Goal: Task Accomplishment & Management: Manage account settings

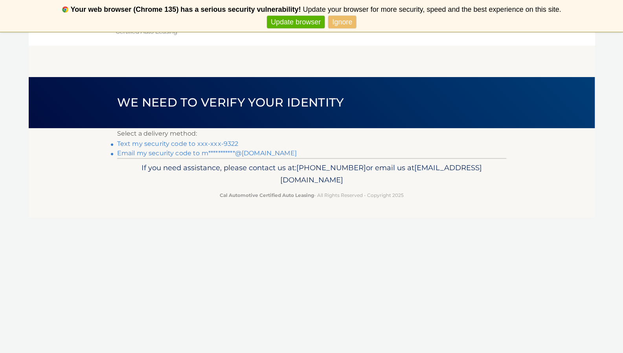
click at [348, 70] on main "**********" at bounding box center [312, 95] width 566 height 126
click at [336, 21] on link "Ignore" at bounding box center [342, 22] width 28 height 13
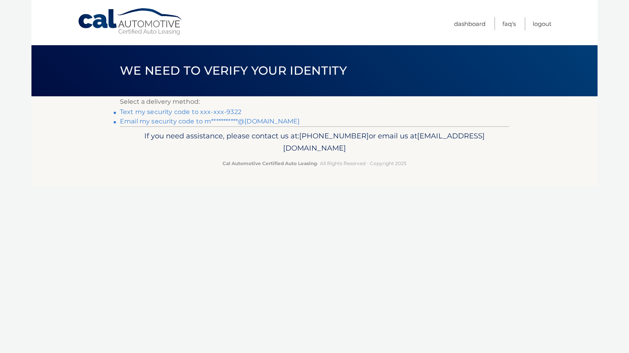
click at [330, 20] on link "Never show again" at bounding box center [314, 22] width 64 height 13
click at [229, 110] on link "Text my security code to xxx-xxx-9322" at bounding box center [181, 111] width 122 height 7
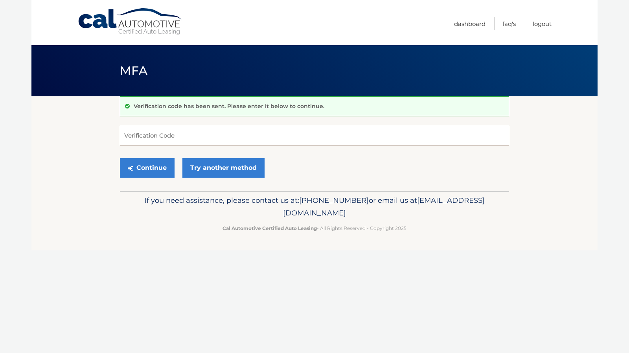
click at [219, 136] on input "Verification Code" at bounding box center [314, 136] width 389 height 20
type input "956327"
click at [157, 168] on button "Continue" at bounding box center [147, 168] width 55 height 20
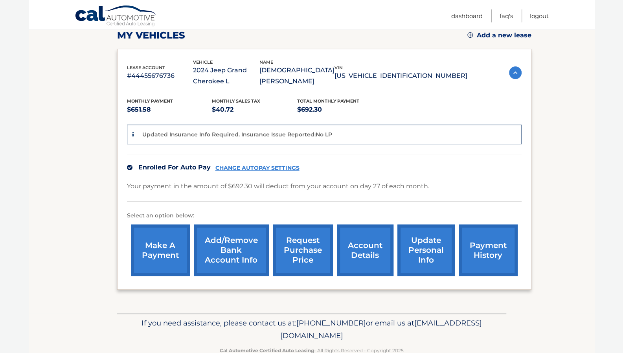
scroll to position [119, 0]
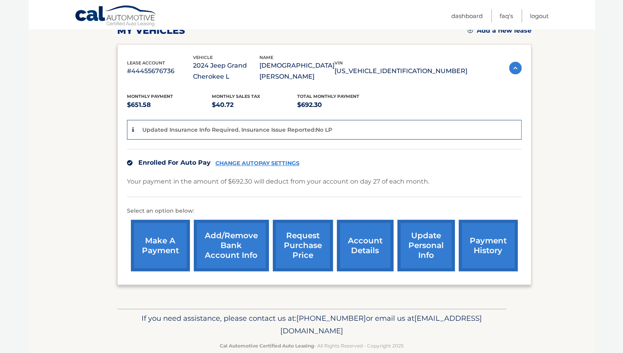
click at [387, 237] on link "account details" at bounding box center [365, 246] width 57 height 52
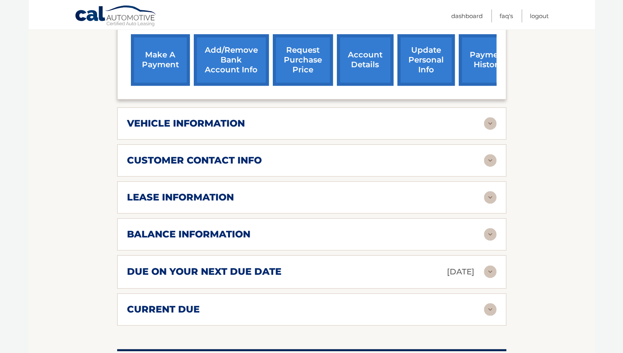
scroll to position [301, 0]
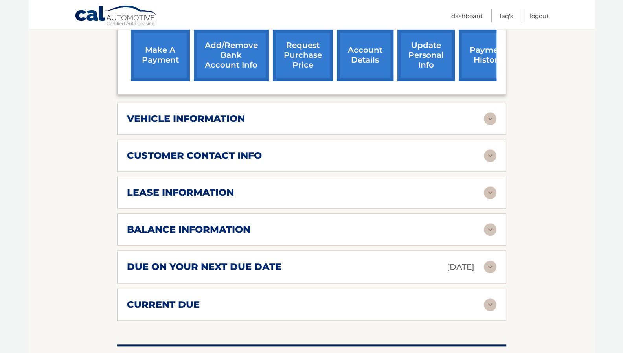
click at [489, 223] on img at bounding box center [490, 229] width 13 height 13
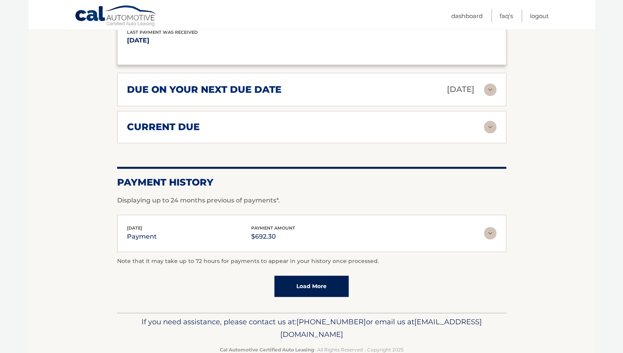
scroll to position [578, 0]
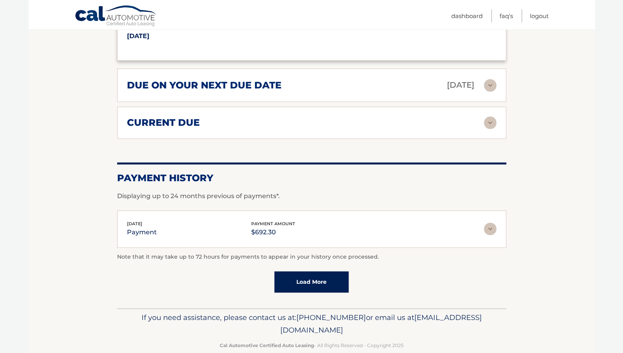
click at [490, 223] on img at bounding box center [490, 229] width 13 height 13
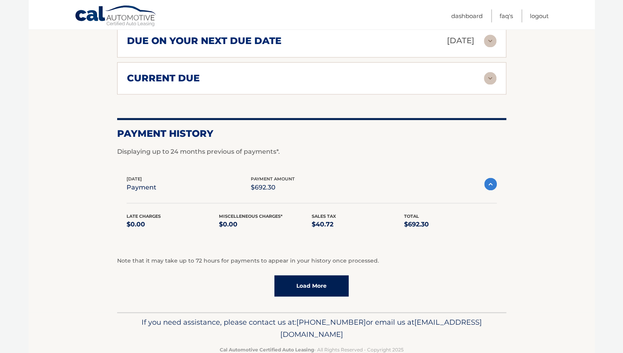
scroll to position [627, 0]
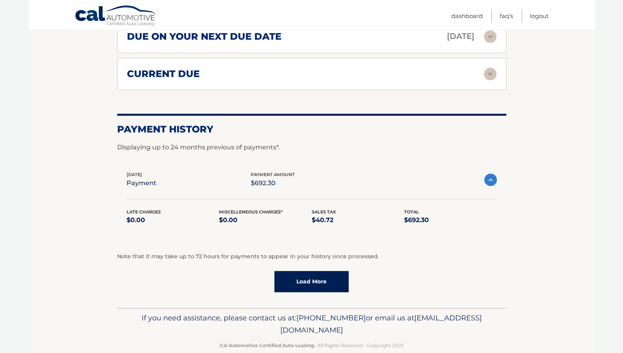
click at [320, 271] on link "Load More" at bounding box center [311, 281] width 74 height 21
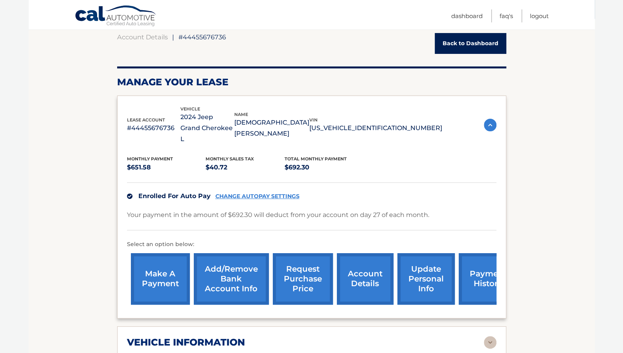
scroll to position [21, 0]
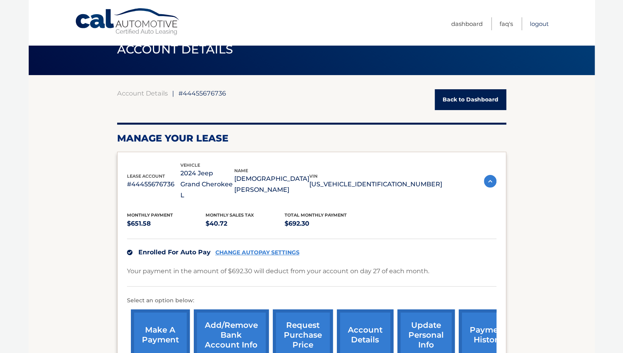
click at [543, 22] on link "Logout" at bounding box center [539, 23] width 19 height 13
